Goal: Find specific page/section

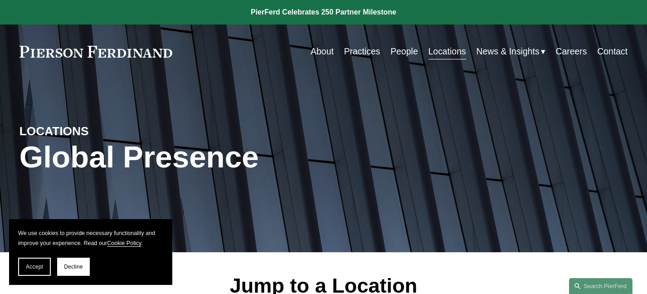
click at [356, 51] on link "Practices" at bounding box center [362, 52] width 36 height 18
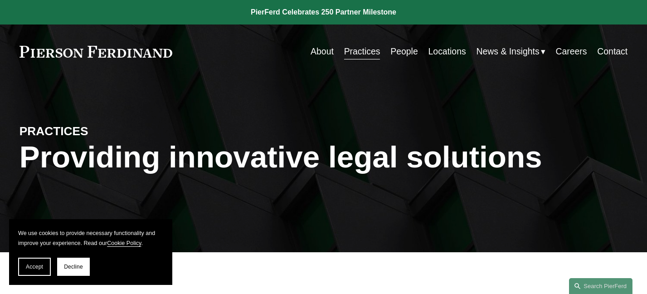
click at [443, 51] on link "Locations" at bounding box center [448, 52] width 38 height 18
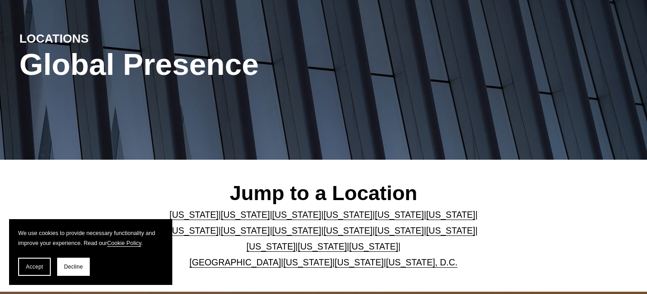
scroll to position [181, 0]
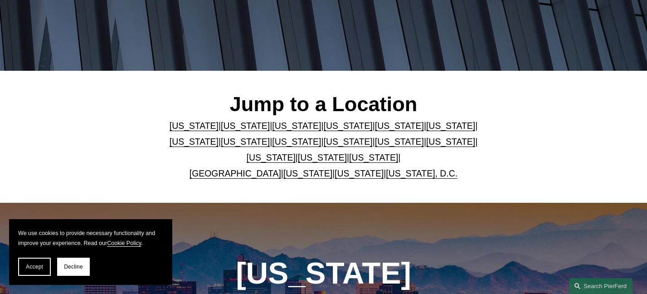
click at [426, 127] on link "[US_STATE]" at bounding box center [450, 126] width 49 height 10
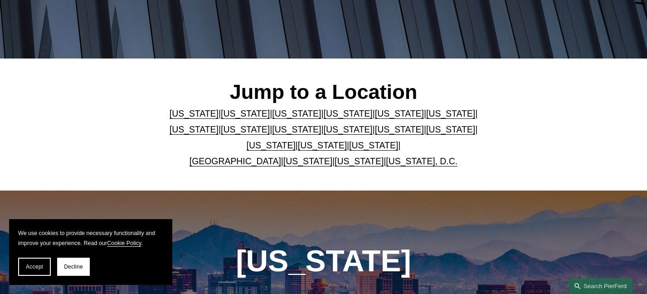
scroll to position [178, 0]
